Goal: Find specific page/section: Find specific page/section

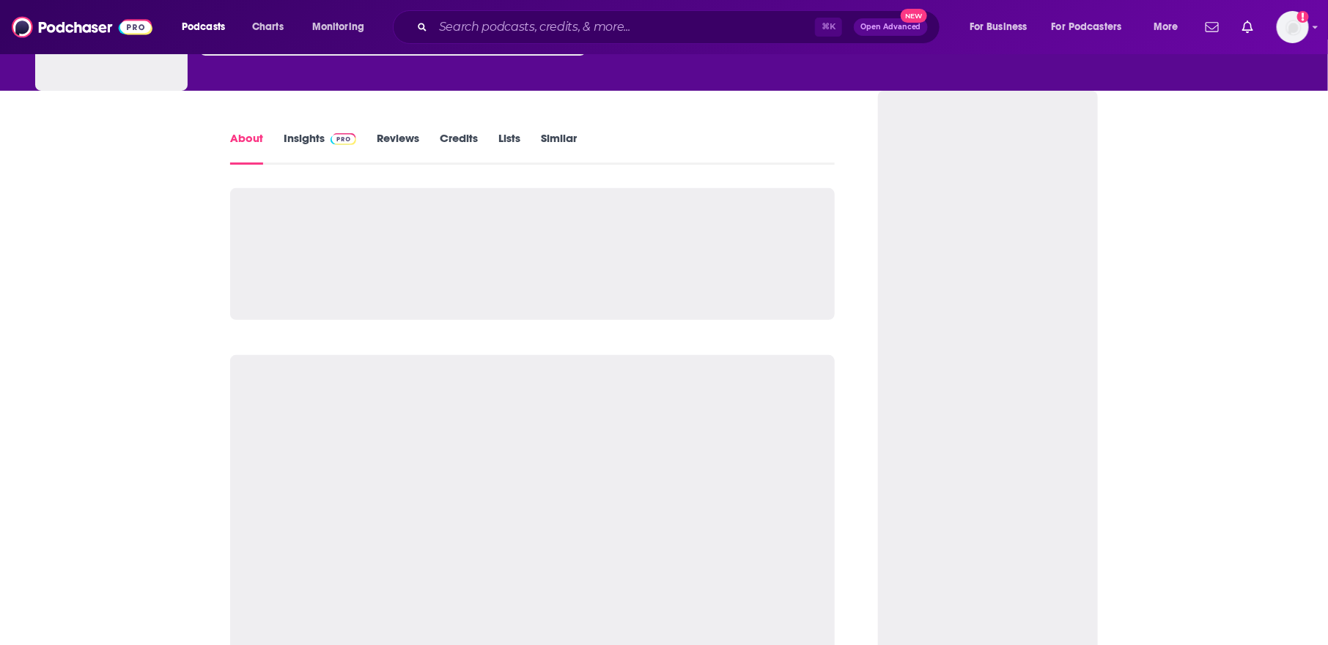
click at [299, 136] on link "Insights" at bounding box center [320, 148] width 73 height 34
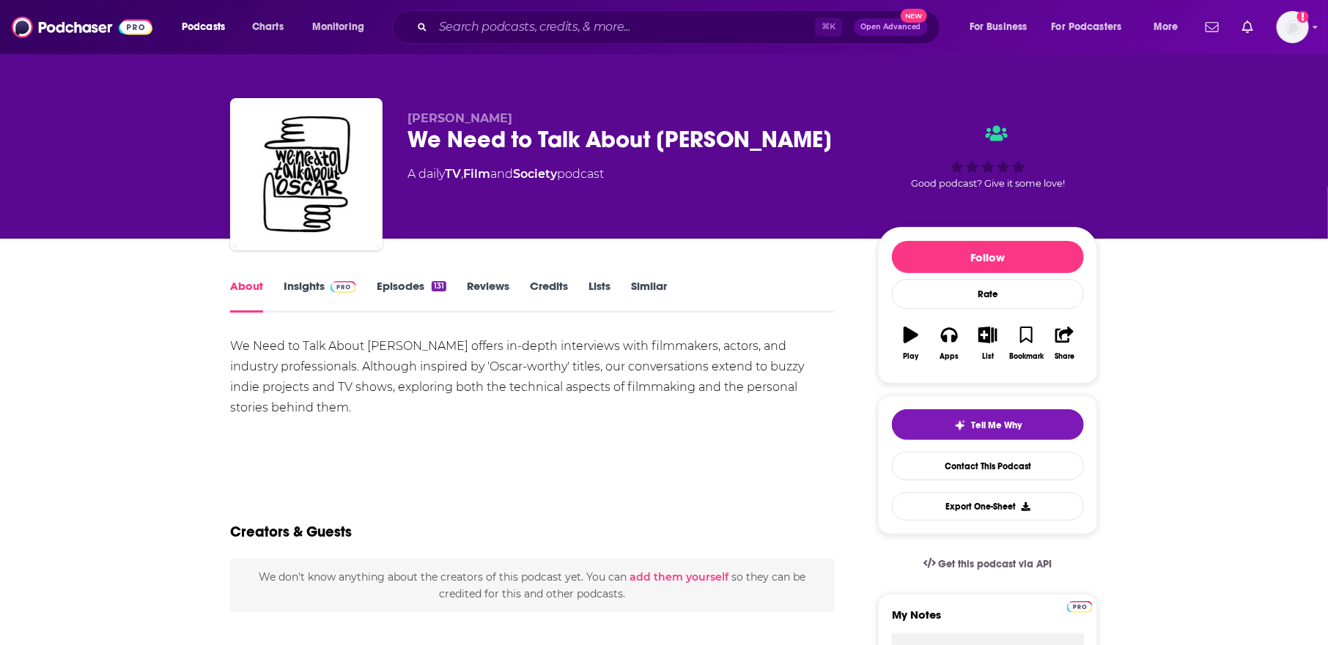
click at [325, 284] on span at bounding box center [341, 286] width 32 height 14
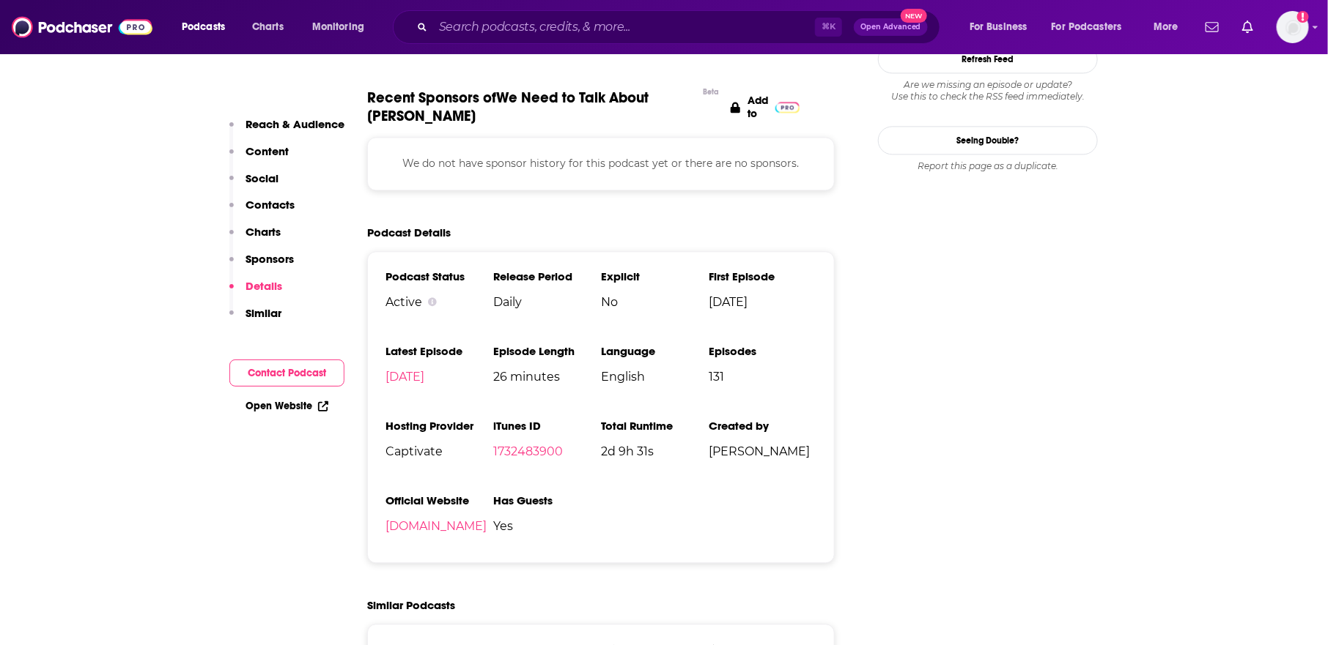
scroll to position [1444, 0]
